Goal: Register for event/course

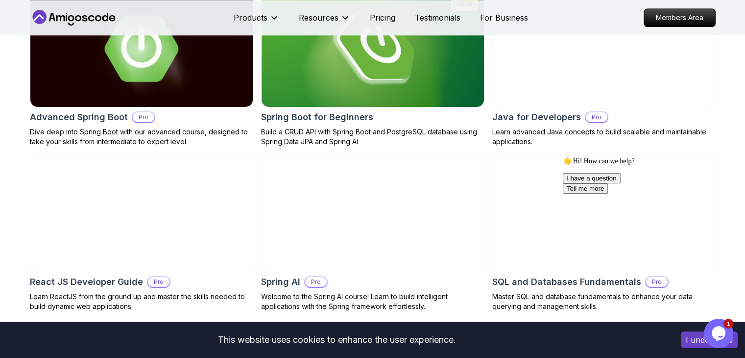
scroll to position [1207, 0]
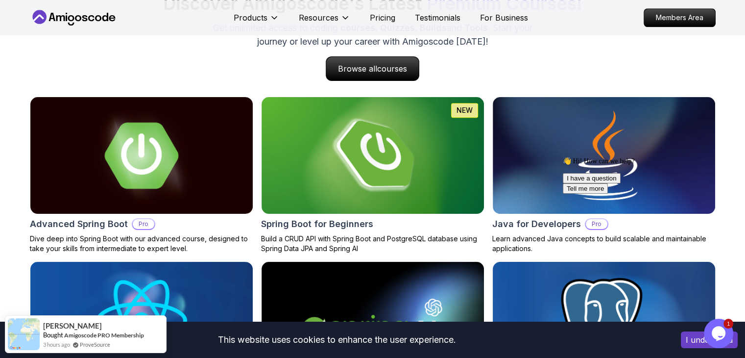
scroll to position [993, 0]
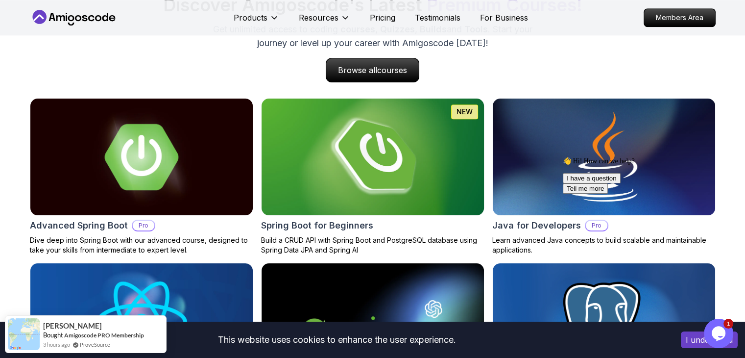
click at [308, 228] on h2 "Spring Boot for Beginners" at bounding box center [317, 226] width 112 height 14
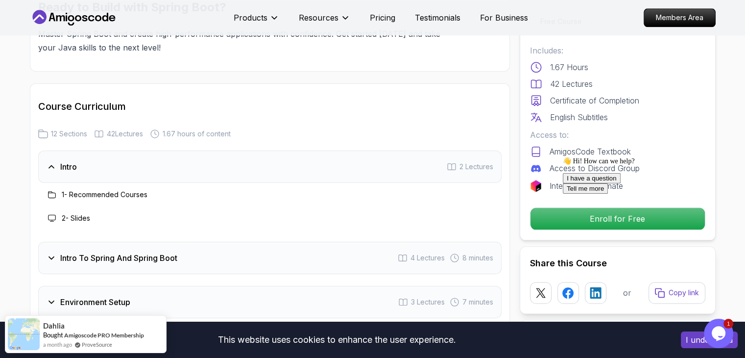
scroll to position [1147, 0]
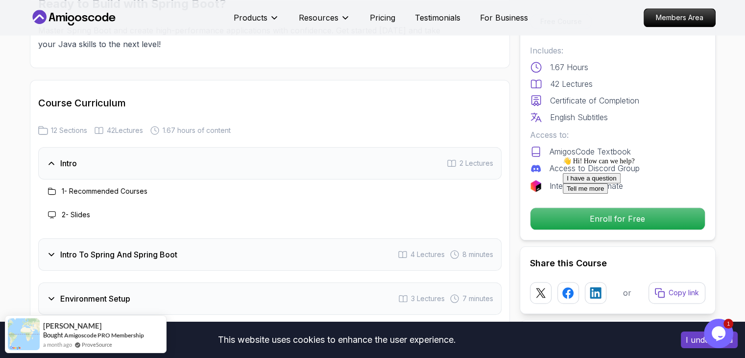
click at [98, 248] on h3 "Intro To Spring And Spring Boot" at bounding box center [118, 254] width 117 height 12
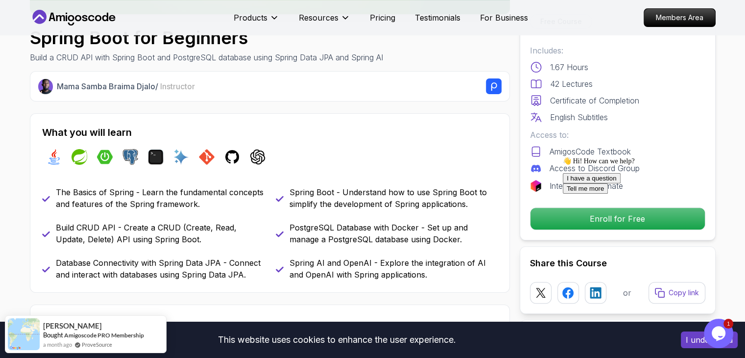
scroll to position [315, 0]
click at [599, 194] on div "👋 Hi! How can we help? I have a question Tell me more" at bounding box center [651, 175] width 176 height 37
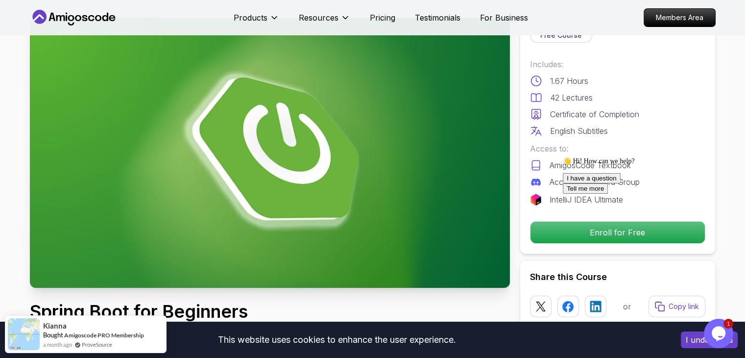
scroll to position [33, 0]
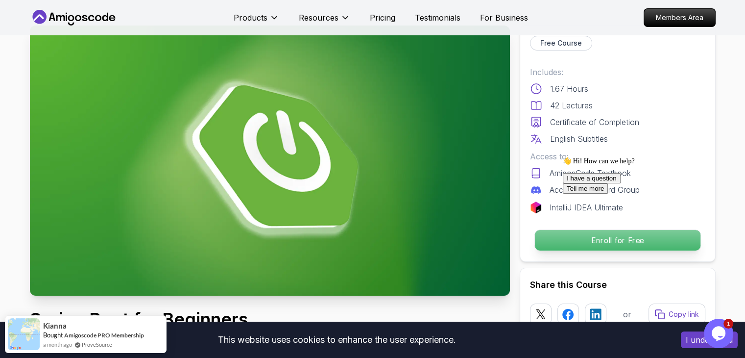
click at [556, 234] on p "Enroll for Free" at bounding box center [617, 240] width 166 height 21
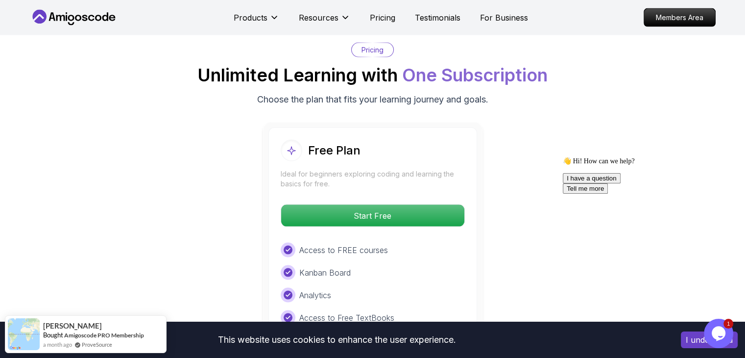
scroll to position [2004, 0]
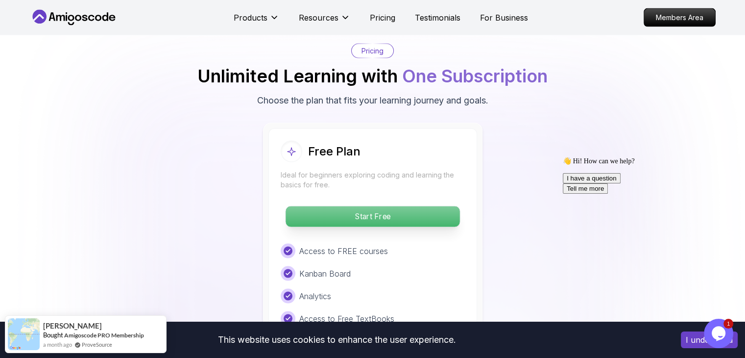
click at [392, 206] on p "Start Free" at bounding box center [373, 216] width 174 height 21
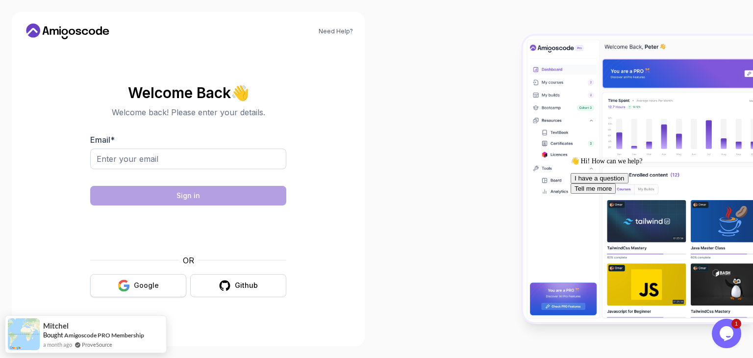
click at [131, 289] on button "Google" at bounding box center [138, 285] width 96 height 23
click at [118, 162] on input "Email *" at bounding box center [188, 158] width 196 height 21
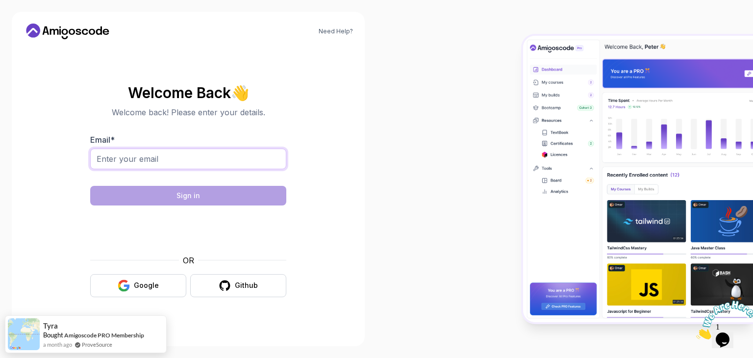
type input "shravanikikale2004@gmail.com"
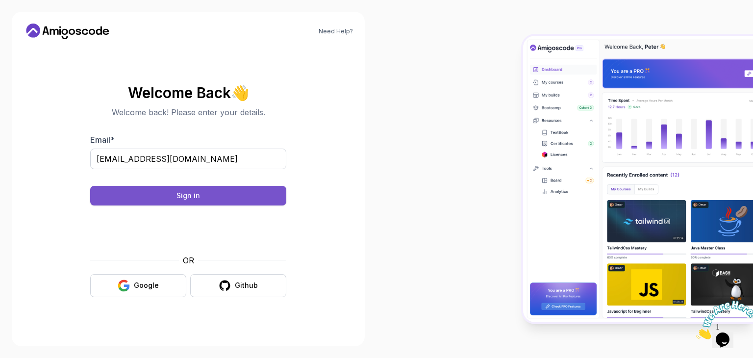
click at [229, 198] on button "Sign in" at bounding box center [188, 196] width 196 height 20
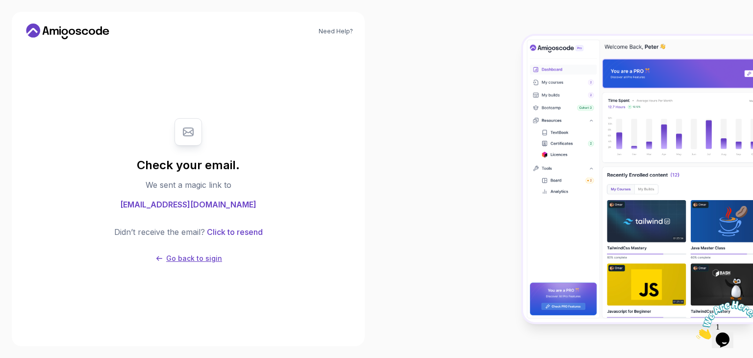
click at [197, 257] on p "Go back to sigin" at bounding box center [194, 258] width 56 height 10
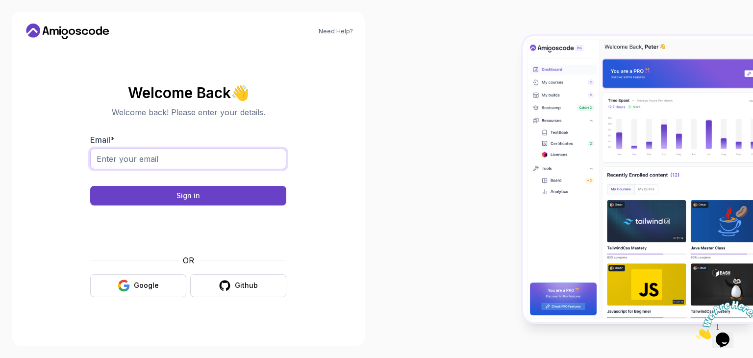
click at [136, 164] on input "Email *" at bounding box center [188, 158] width 196 height 21
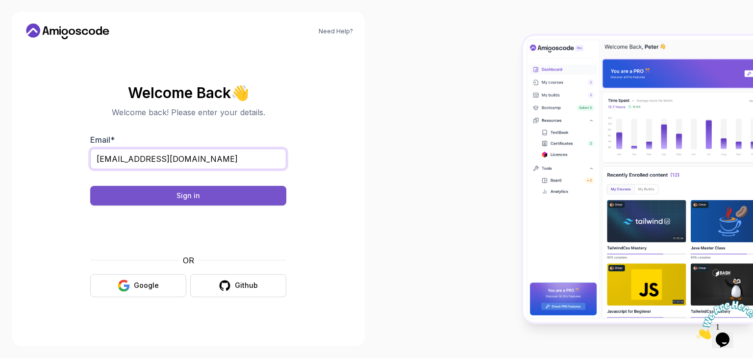
type input "diarycap367@gmail.com"
click at [157, 197] on button "Sign in" at bounding box center [188, 196] width 196 height 20
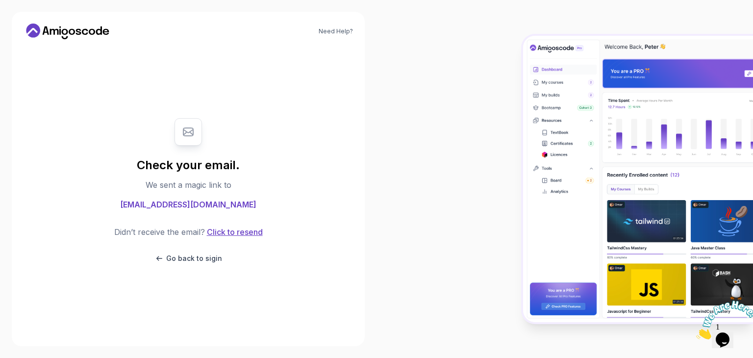
click at [238, 228] on button "Click to resend" at bounding box center [234, 232] width 58 height 12
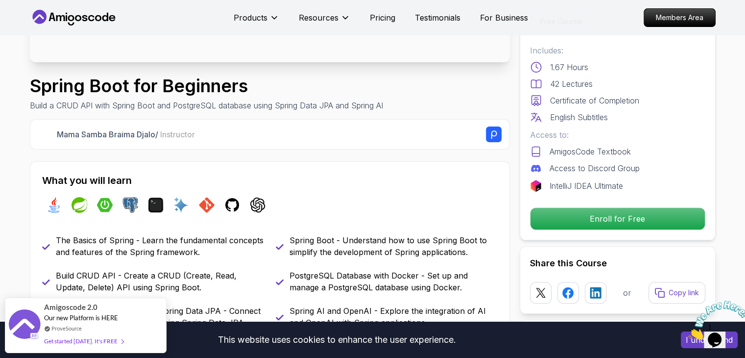
scroll to position [263, 0]
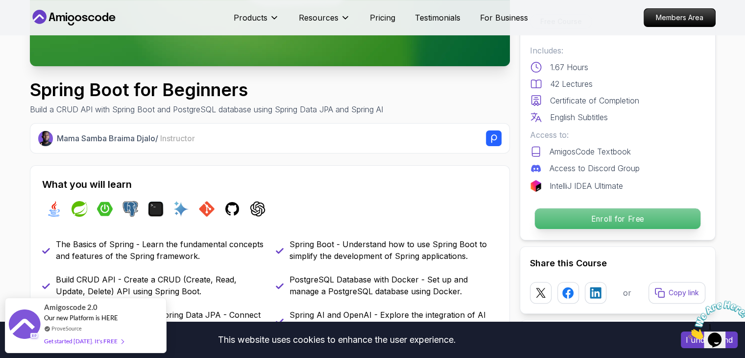
click at [555, 228] on p "Enroll for Free" at bounding box center [617, 218] width 166 height 21
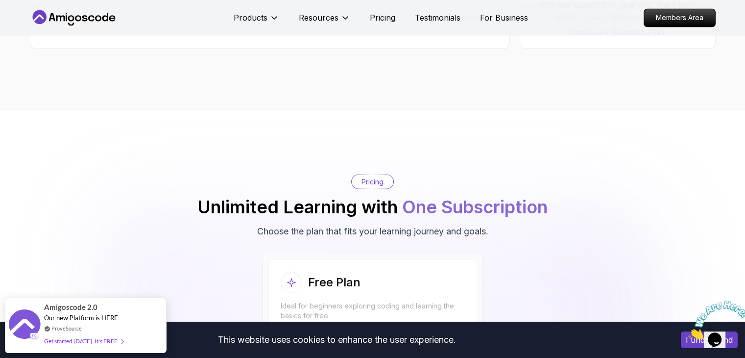
scroll to position [1920, 0]
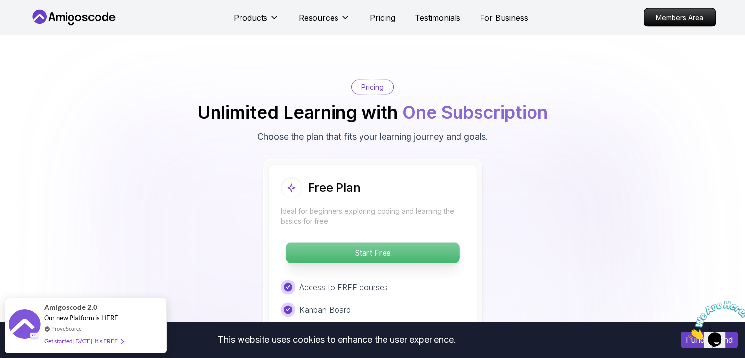
click at [405, 243] on p "Start Free" at bounding box center [373, 253] width 174 height 21
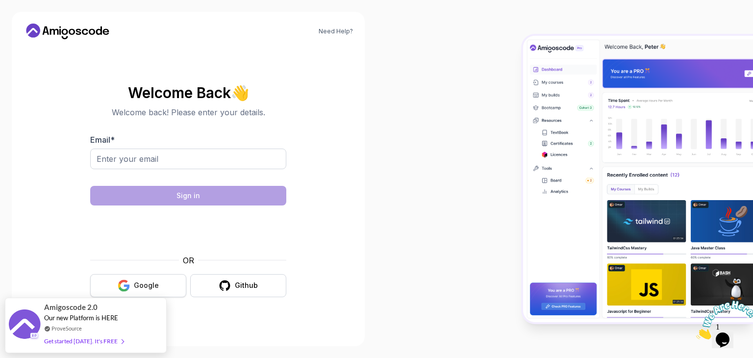
click at [116, 275] on button "Google" at bounding box center [138, 285] width 96 height 23
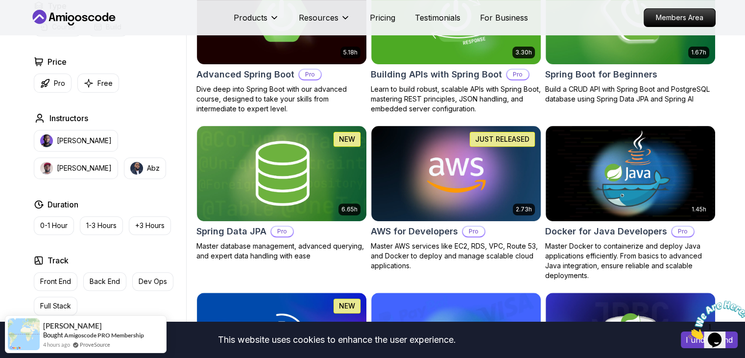
scroll to position [326, 0]
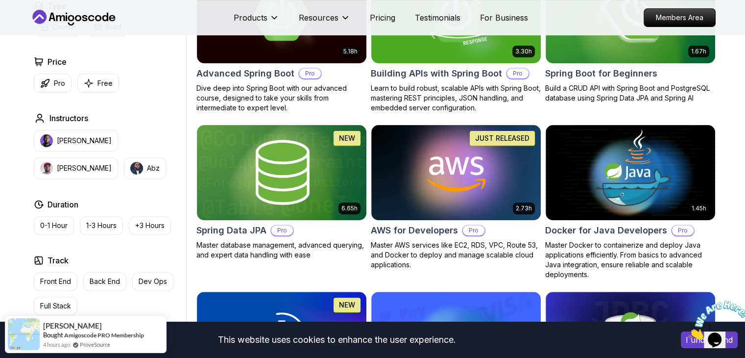
click at [82, 84] on button "Free" at bounding box center [98, 82] width 42 height 19
